Goal: Task Accomplishment & Management: Manage account settings

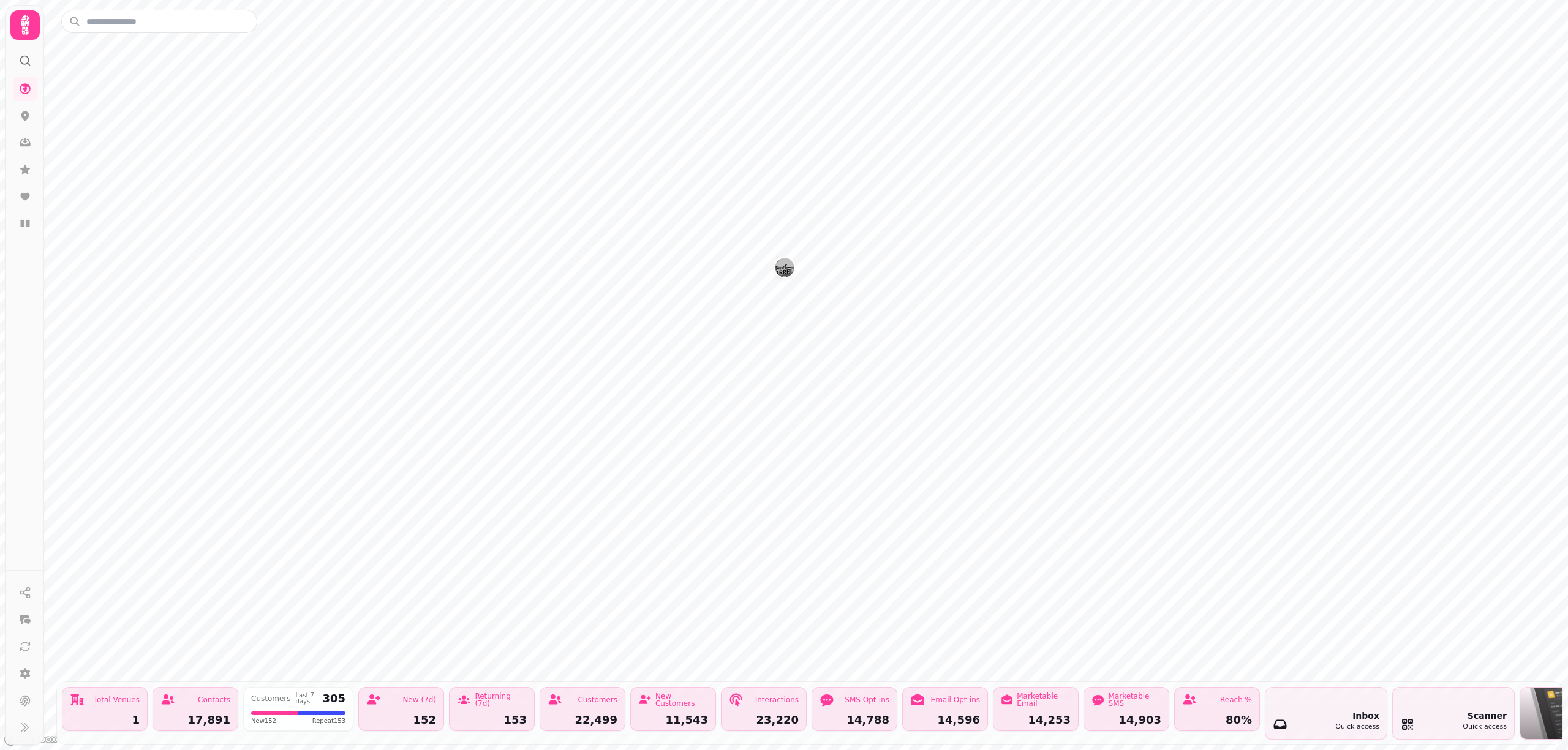
click at [784, 272] on img "The Barrelman" at bounding box center [784, 267] width 19 height 19
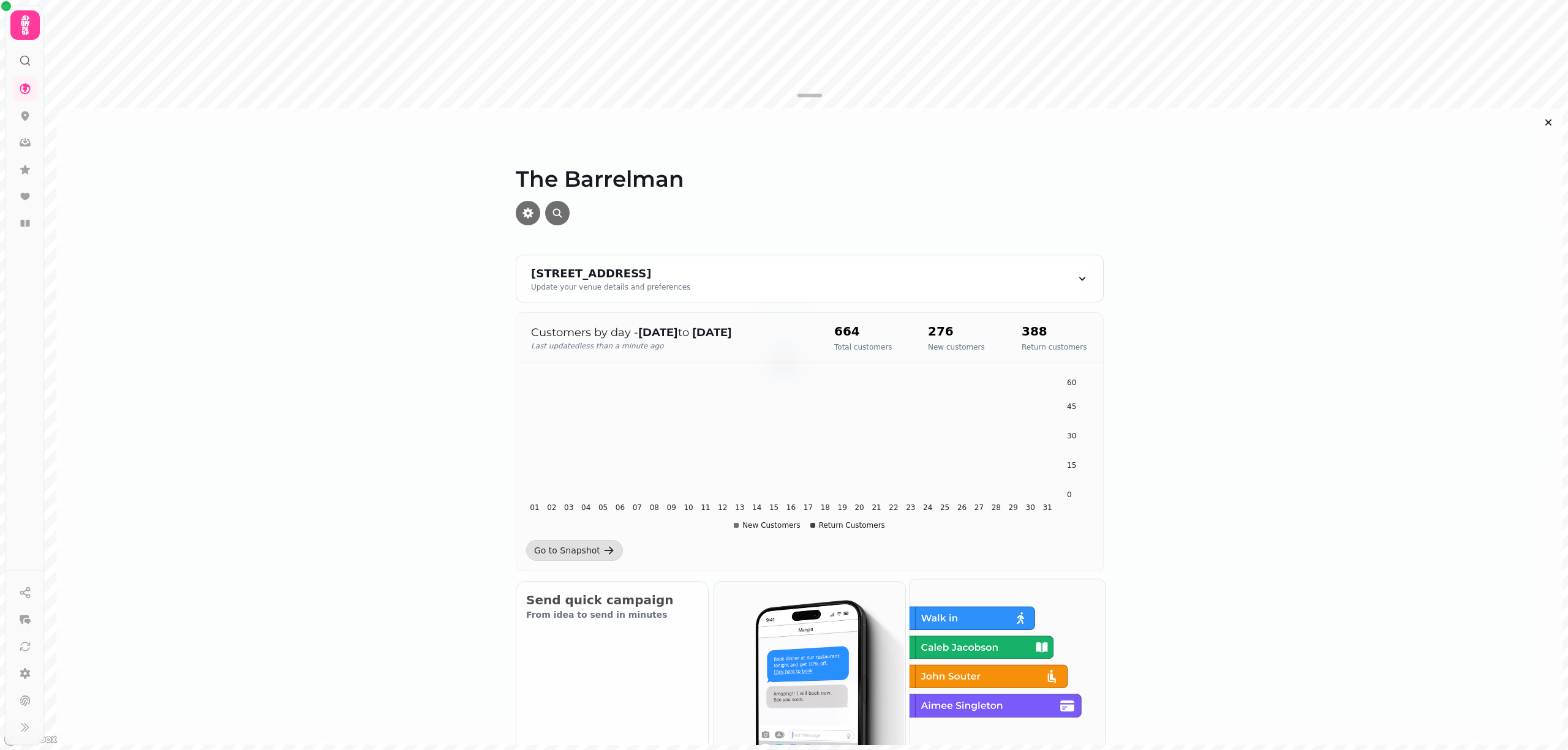
scroll to position [327, 0]
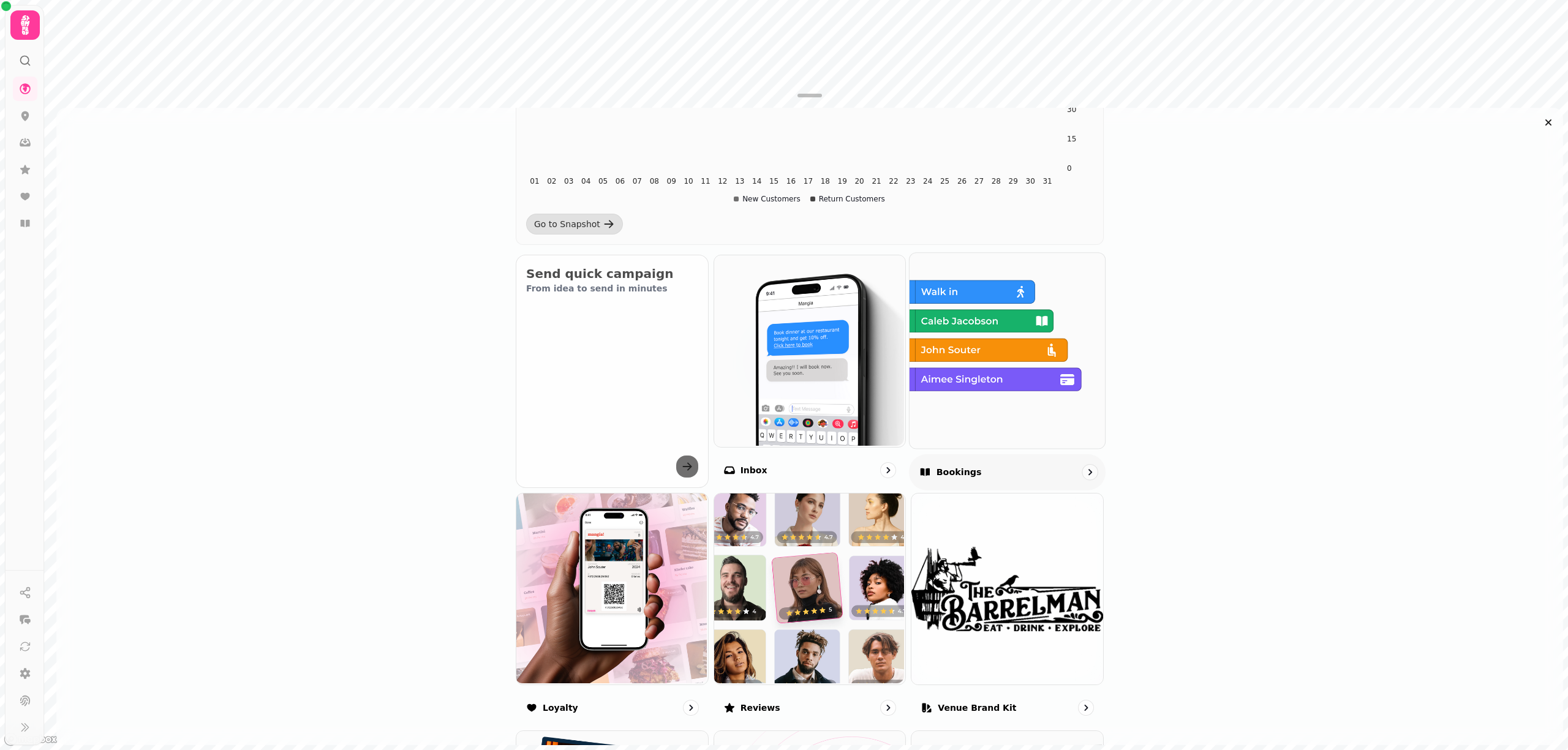
click at [963, 398] on img at bounding box center [1005, 349] width 195 height 195
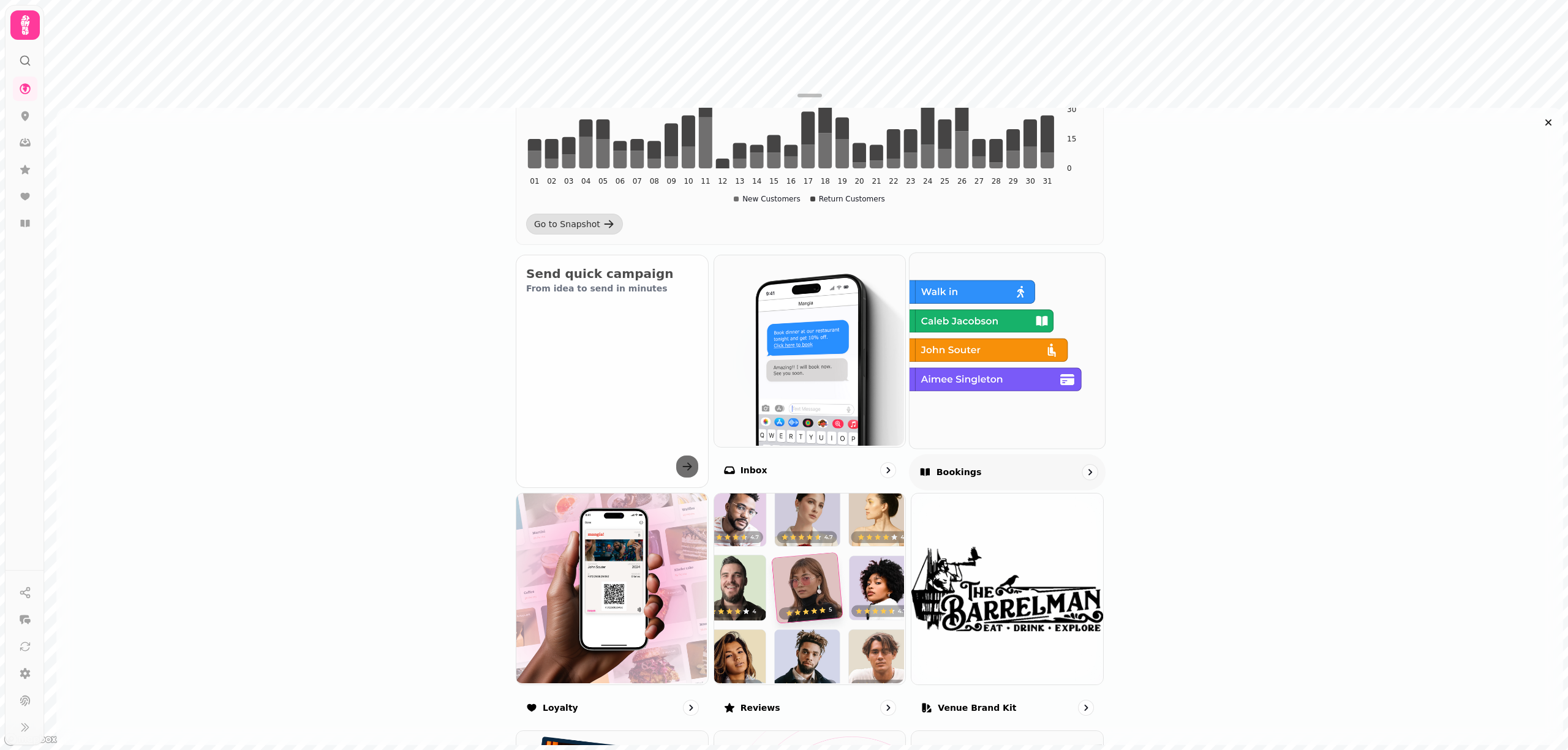
click at [942, 471] on div "The Barrelman 100 Commercial St, Dundee DD1, UK Update your venue details and p…" at bounding box center [805, 375] width 1524 height 750
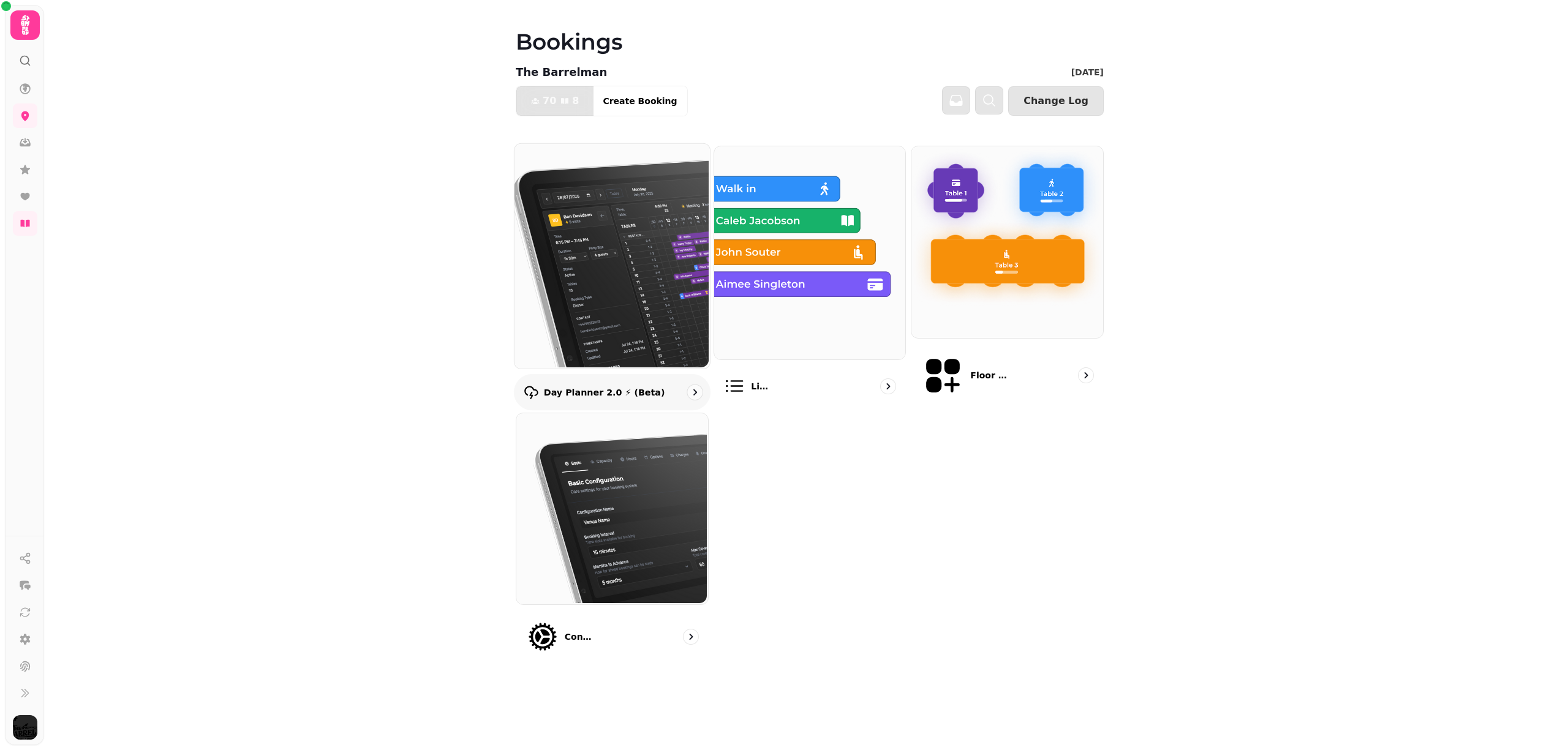
click at [649, 300] on img at bounding box center [611, 255] width 195 height 225
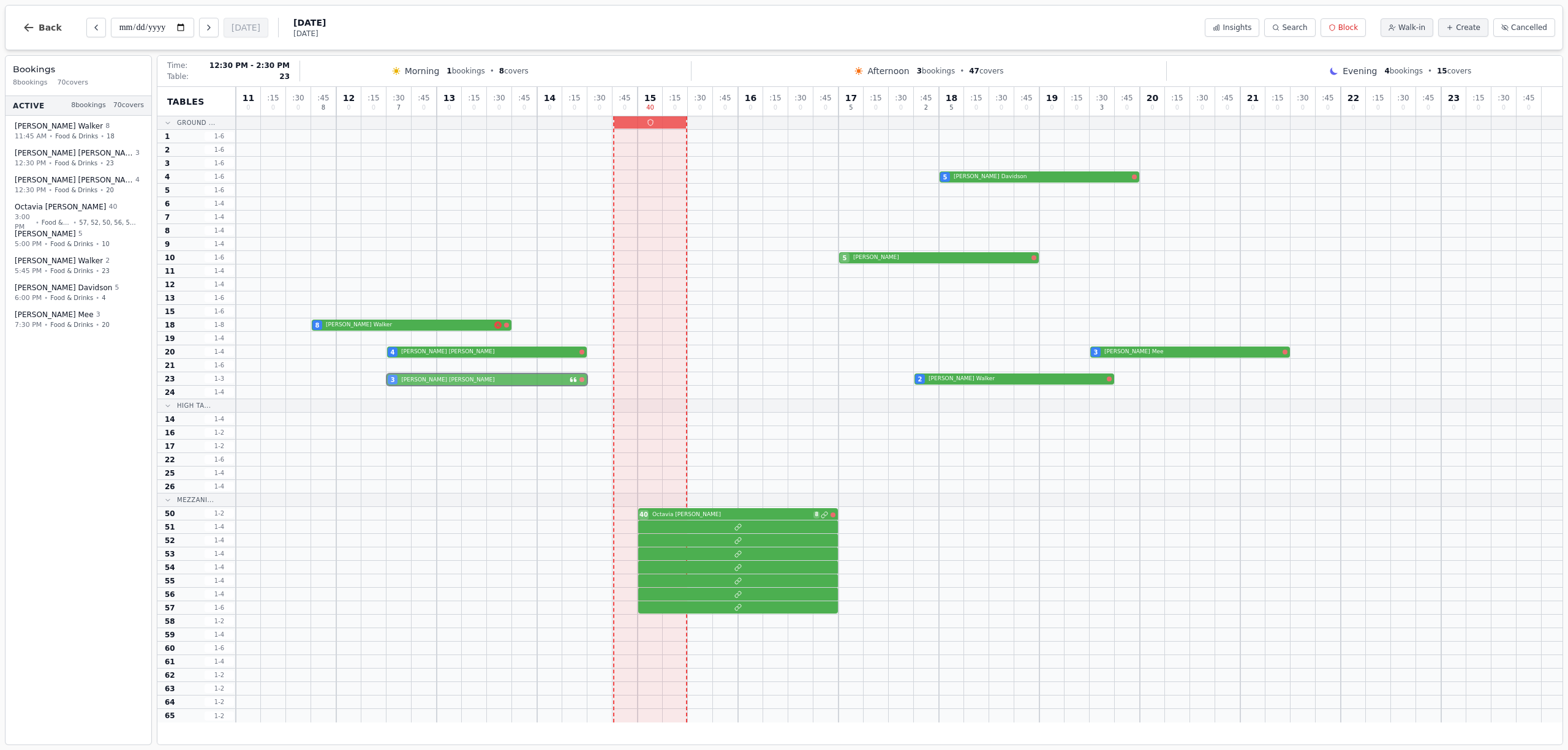
click at [449, 379] on div "3 Rachel Clements 2 Marion Walker" at bounding box center [899, 379] width 1327 height 13
select select "****"
select select "*"
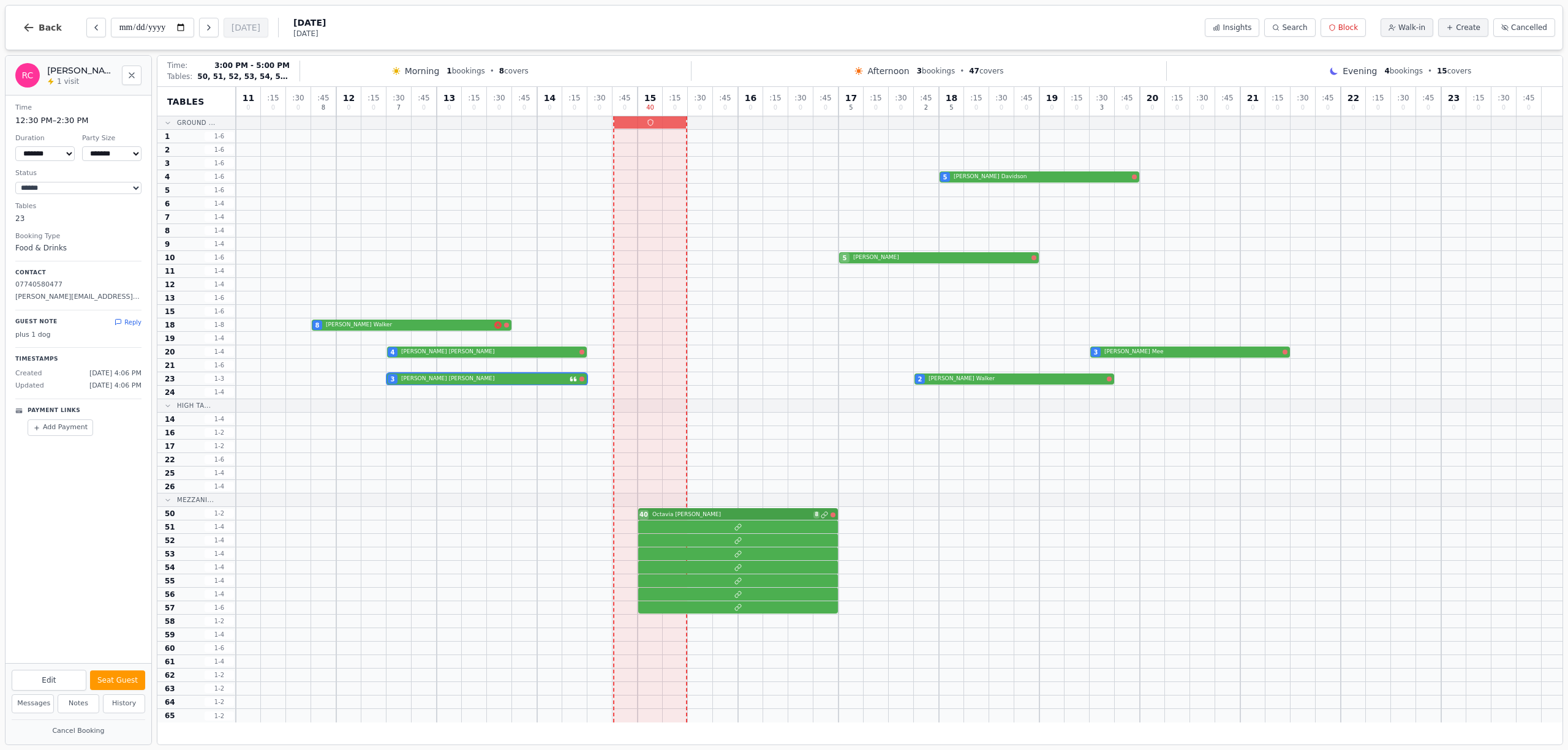
click at [719, 518] on div "40 Octavia Atkinson 8" at bounding box center [899, 513] width 1327 height 13
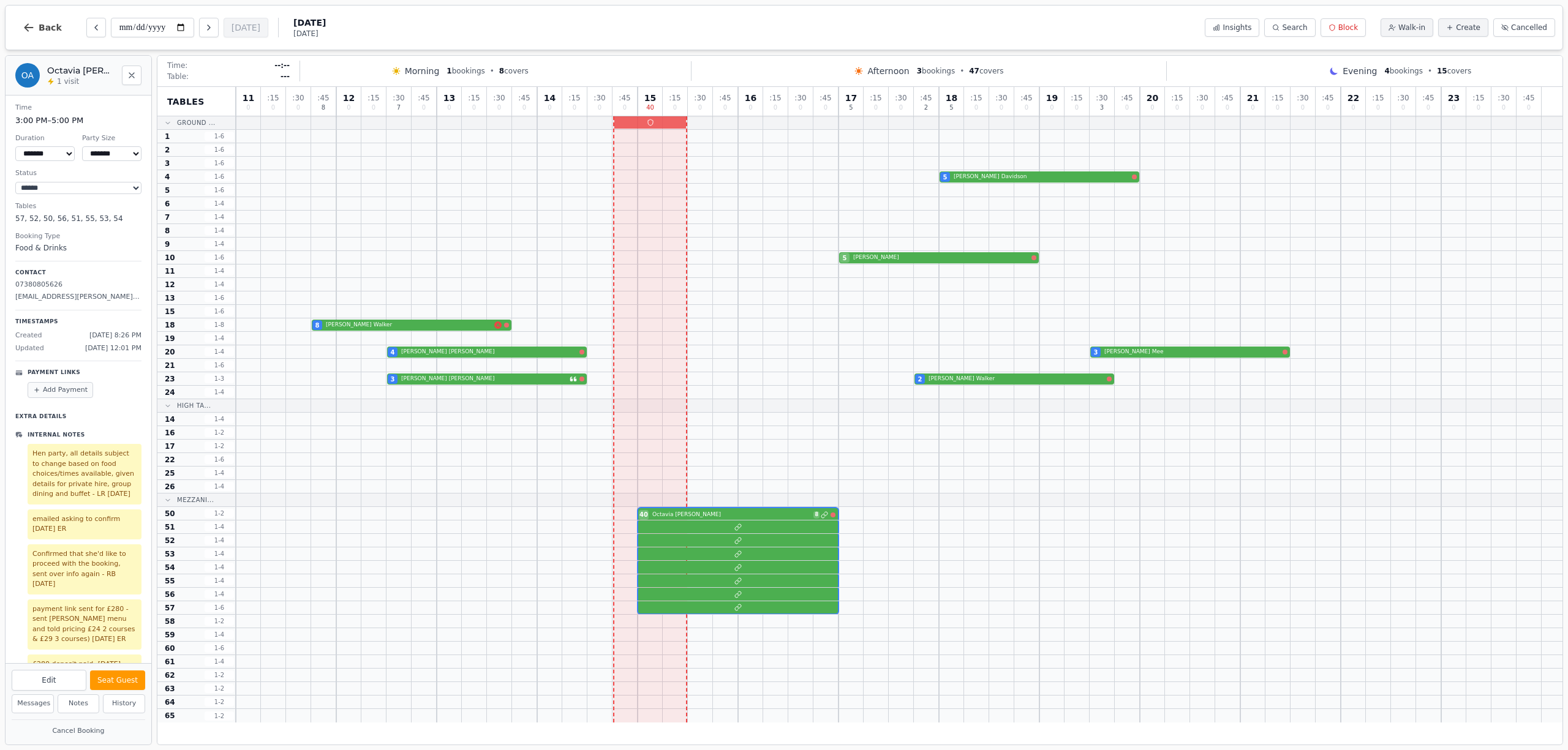
scroll to position [32, 0]
